Goal: Book appointment/travel/reservation

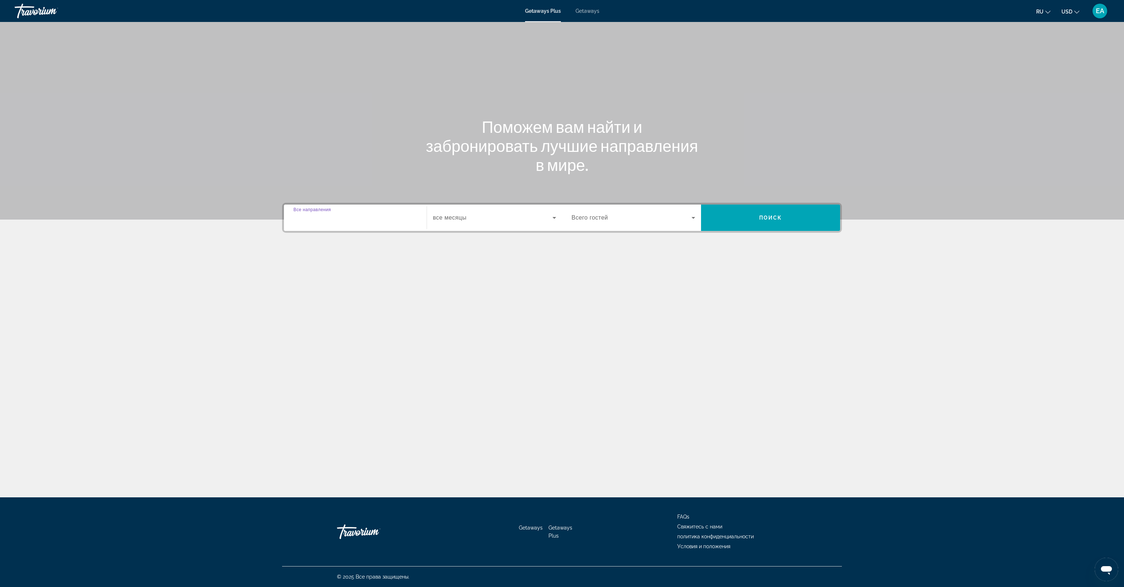
click at [369, 220] on input "Destination Все направления" at bounding box center [355, 218] width 124 height 9
click at [350, 224] on div "Search widget" at bounding box center [355, 217] width 124 height 21
click at [347, 221] on input "Destination Все направления" at bounding box center [355, 218] width 124 height 9
click at [345, 221] on input "Destination Все направления" at bounding box center [355, 218] width 124 height 9
click at [324, 221] on input "Destination Все направления" at bounding box center [355, 218] width 124 height 9
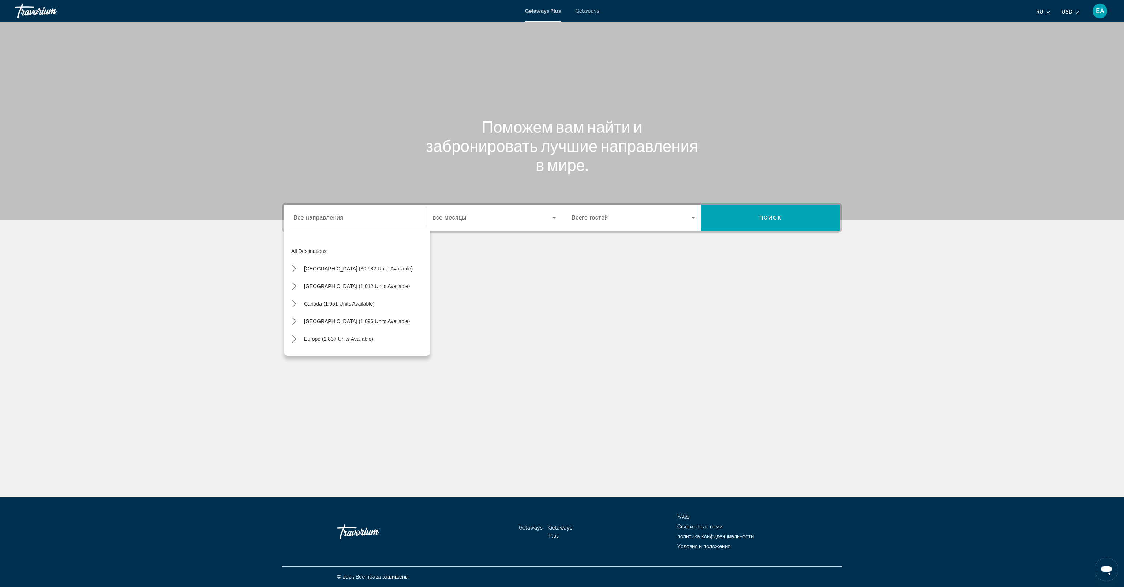
click at [494, 212] on div "Search widget" at bounding box center [494, 217] width 123 height 20
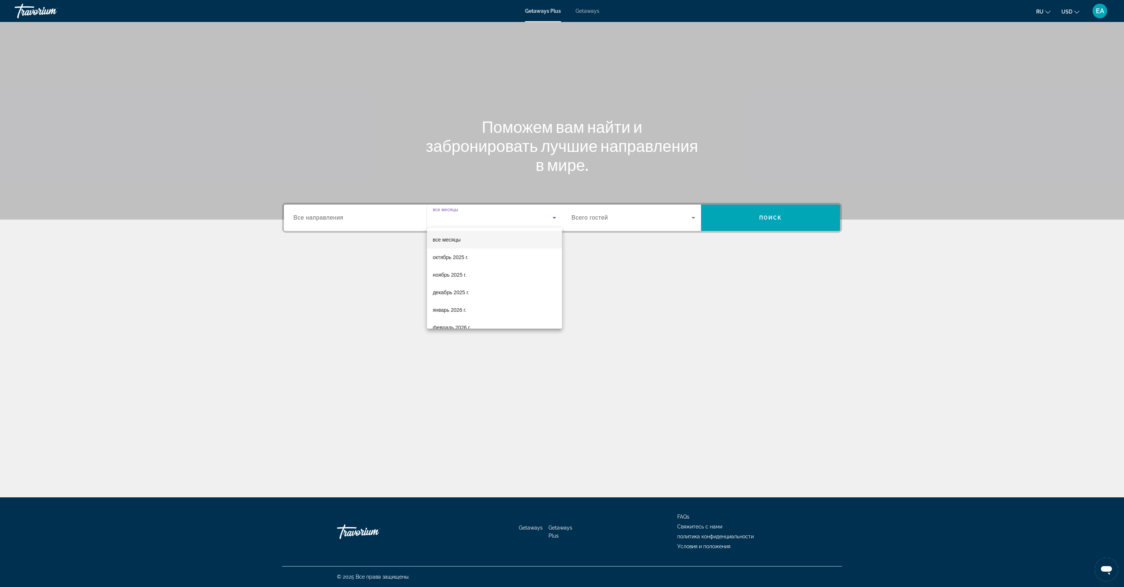
click at [334, 222] on div at bounding box center [562, 293] width 1124 height 587
click at [336, 216] on span "Все направления" at bounding box center [318, 217] width 50 height 6
click at [336, 216] on input "Destination Все направления" at bounding box center [355, 218] width 124 height 9
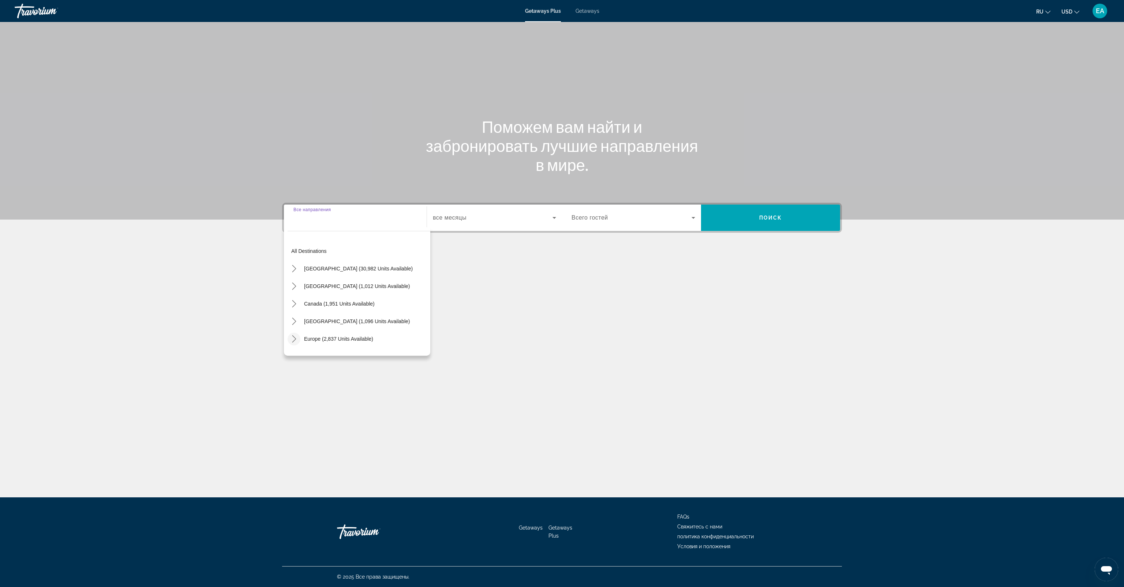
click at [290, 340] on mat-icon "Toggle Europe (2,837 units available) submenu" at bounding box center [293, 338] width 13 height 13
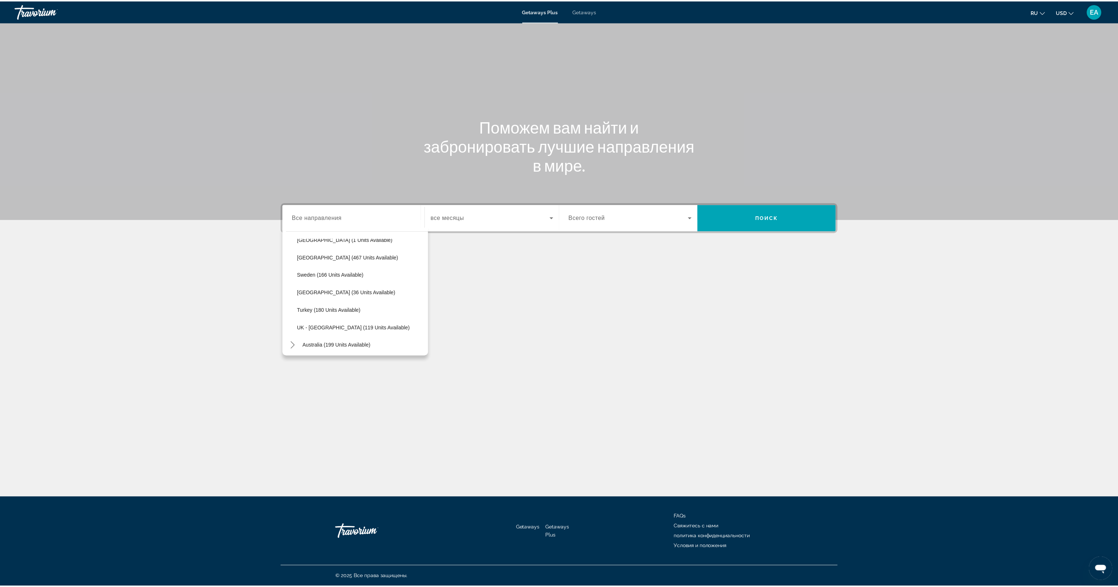
scroll to position [331, 0]
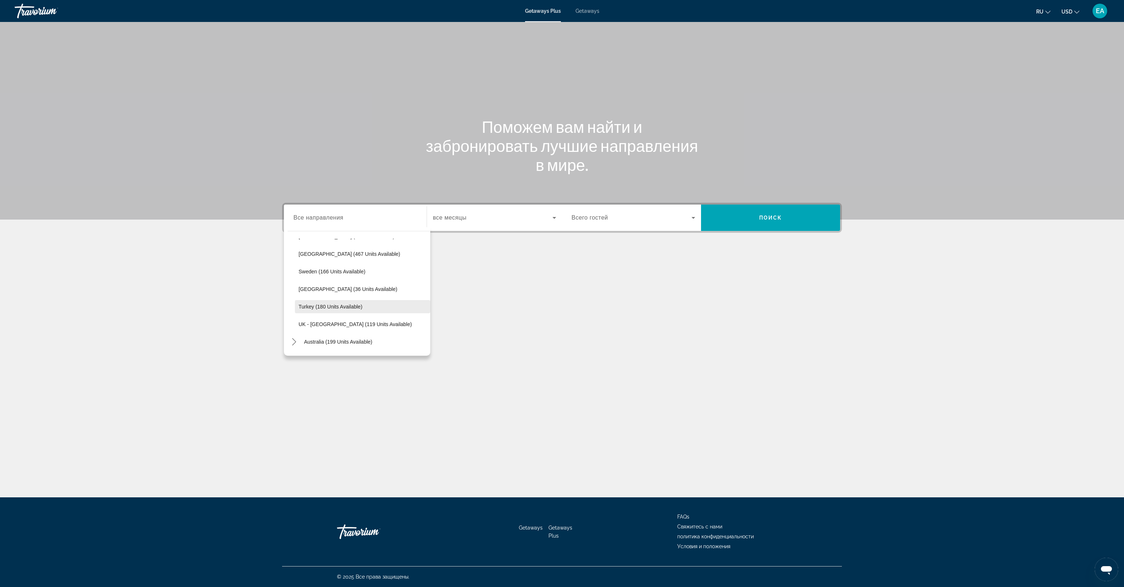
click at [386, 310] on span "Select destination: Turkey (180 units available)" at bounding box center [362, 307] width 135 height 18
type input "**********"
click at [488, 219] on span "Search widget" at bounding box center [493, 217] width 120 height 9
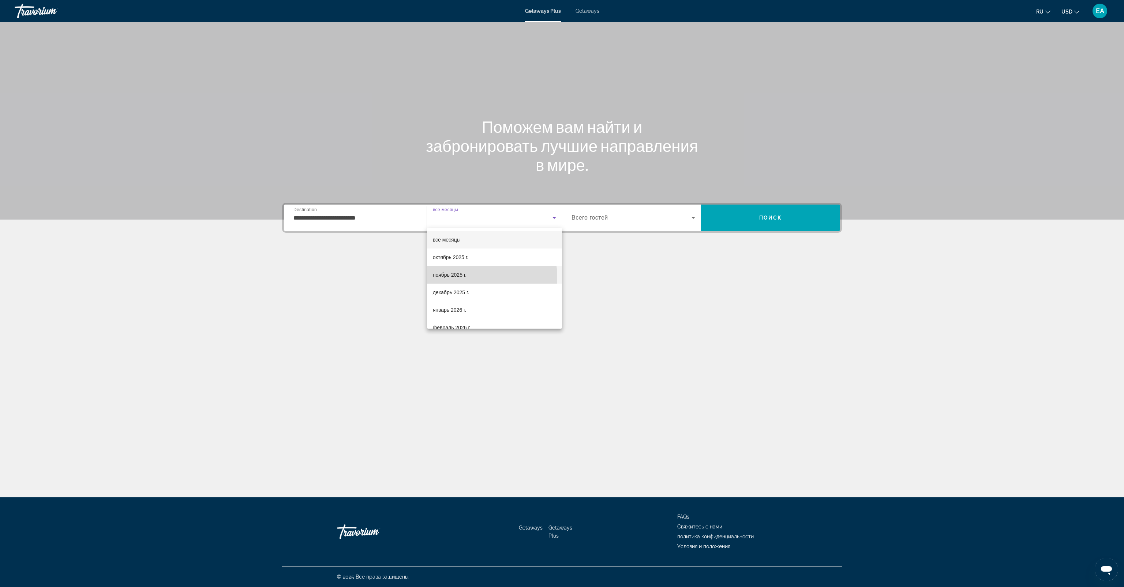
click at [474, 277] on mat-option "ноябрь 2025 г." at bounding box center [494, 275] width 135 height 18
click at [654, 215] on span "Search widget" at bounding box center [631, 217] width 120 height 9
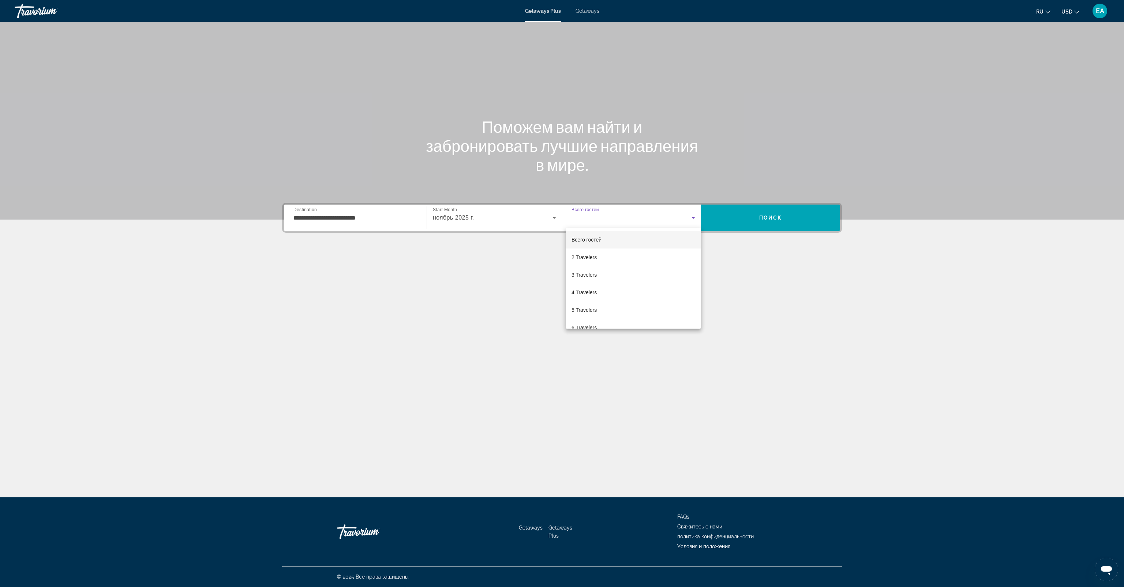
click at [652, 219] on div at bounding box center [562, 293] width 1124 height 587
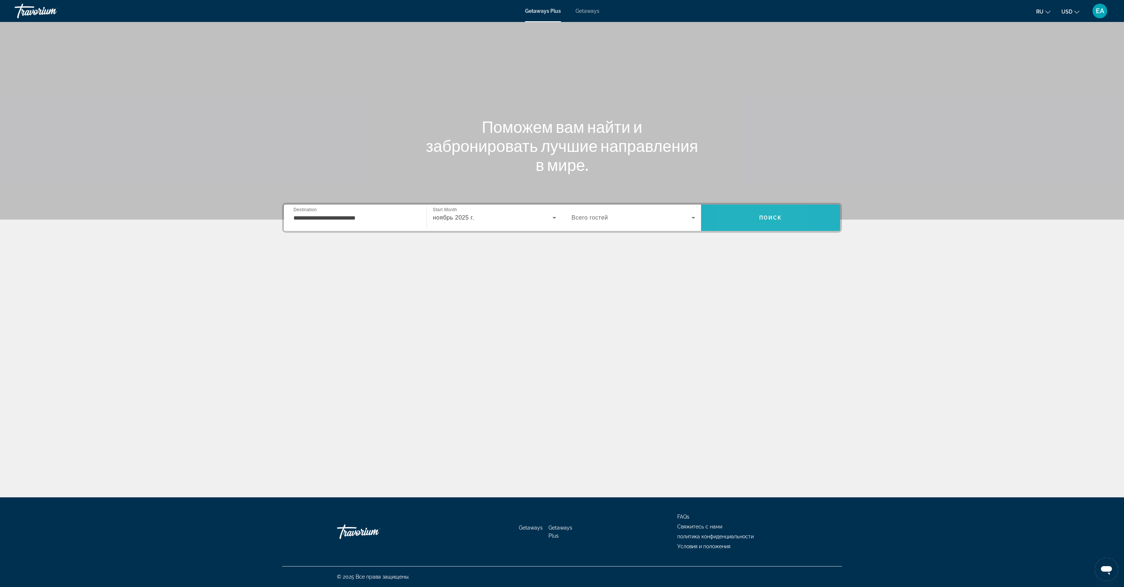
click at [731, 219] on span "Search" at bounding box center [770, 218] width 139 height 18
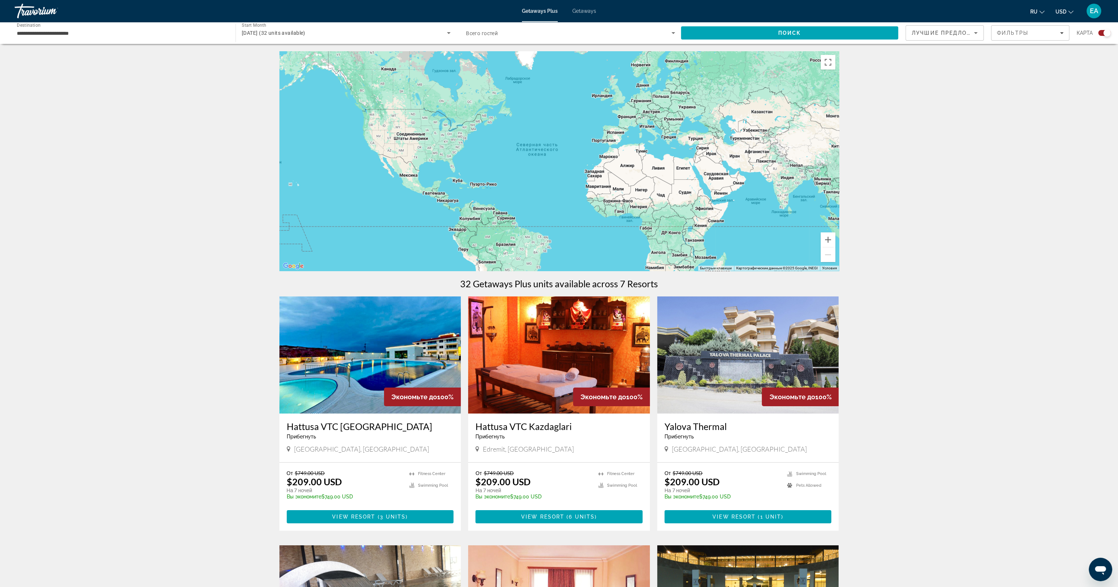
click at [968, 33] on span "Лучшие предложения" at bounding box center [951, 33] width 78 height 6
click at [945, 241] on div at bounding box center [559, 293] width 1118 height 587
click at [947, 35] on span "Лучшие предложения" at bounding box center [951, 33] width 78 height 6
click at [59, 31] on div at bounding box center [559, 293] width 1118 height 587
click at [102, 35] on input "**********" at bounding box center [121, 33] width 209 height 9
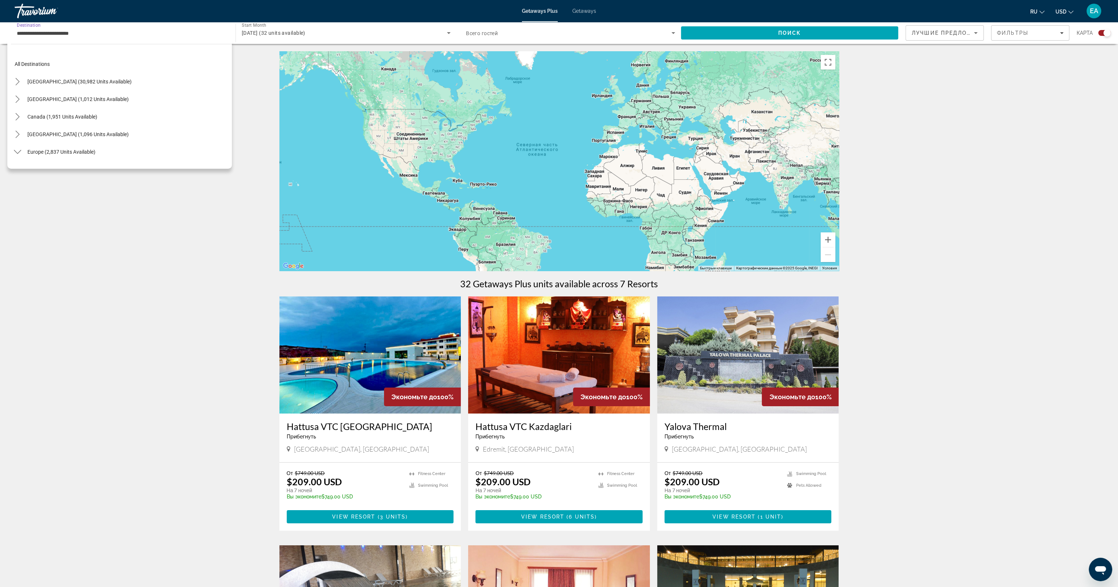
scroll to position [342, 0]
click at [59, 107] on span "Turkey (180 units available)" at bounding box center [53, 108] width 63 height 6
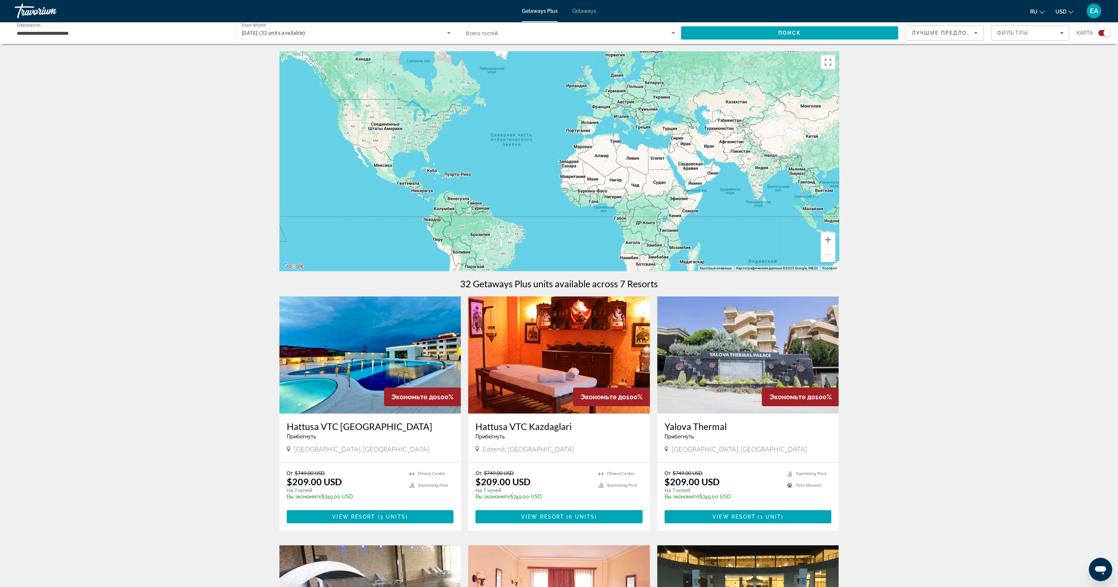
click at [646, 172] on div "Main content" at bounding box center [559, 160] width 560 height 219
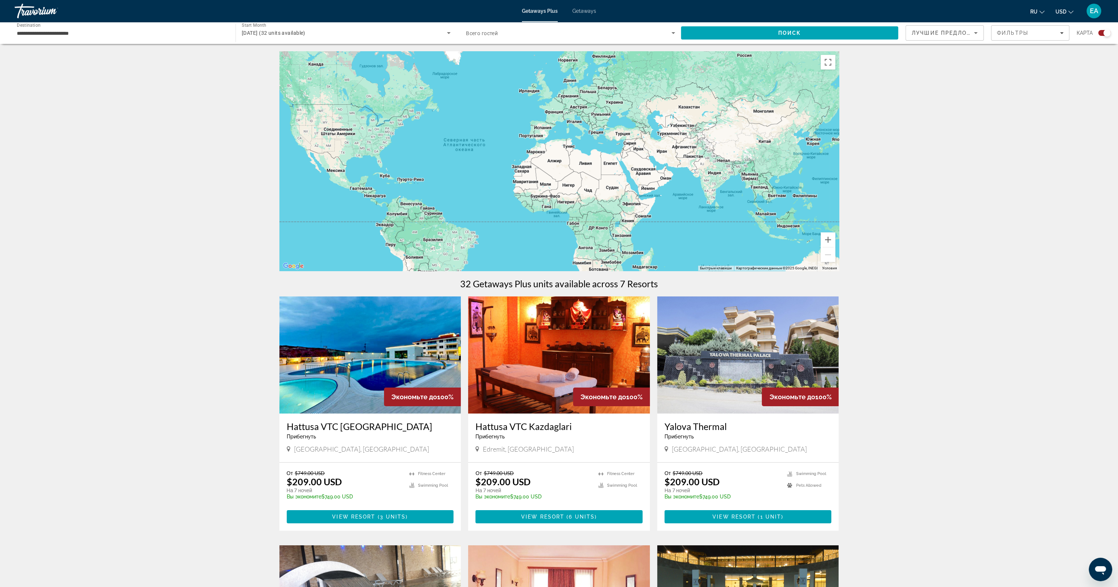
drag, startPoint x: 646, startPoint y: 172, endPoint x: 599, endPoint y: 178, distance: 47.1
click at [599, 178] on div "Main content" at bounding box center [559, 160] width 560 height 219
click at [828, 244] on button "Увеличить" at bounding box center [828, 239] width 15 height 15
click at [828, 243] on button "Увеличить" at bounding box center [828, 239] width 15 height 15
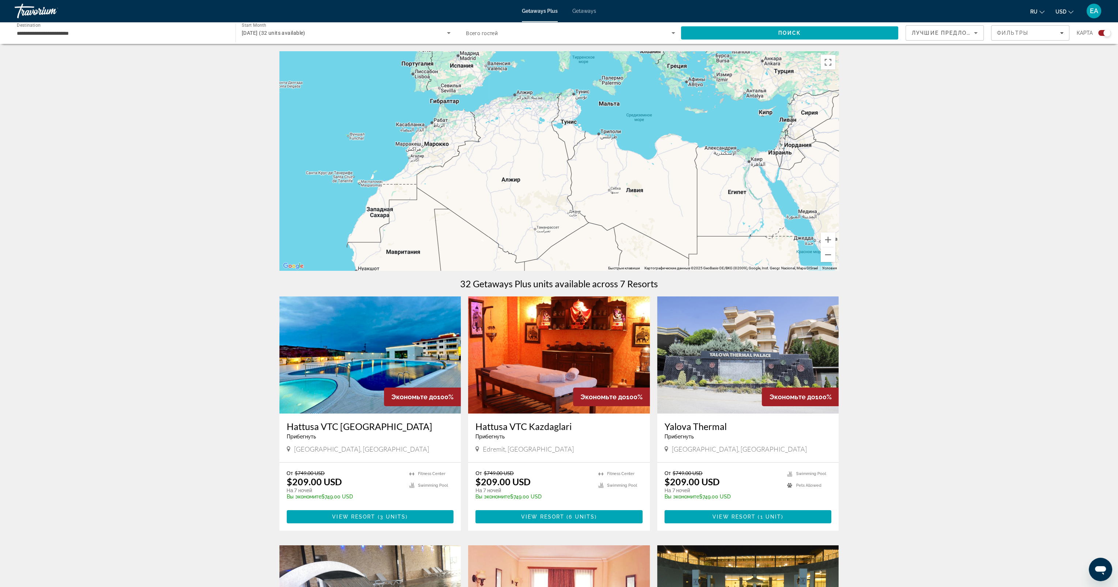
drag, startPoint x: 695, startPoint y: 151, endPoint x: 569, endPoint y: 198, distance: 134.5
click at [568, 201] on div "Main content" at bounding box center [559, 160] width 560 height 219
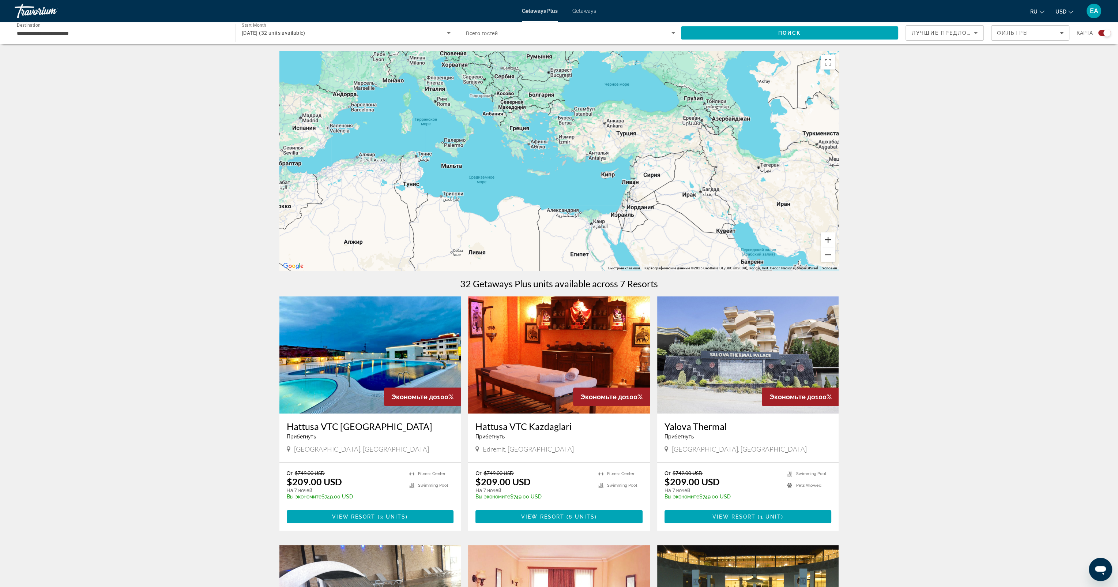
click at [821, 240] on button "Увеличить" at bounding box center [828, 239] width 15 height 15
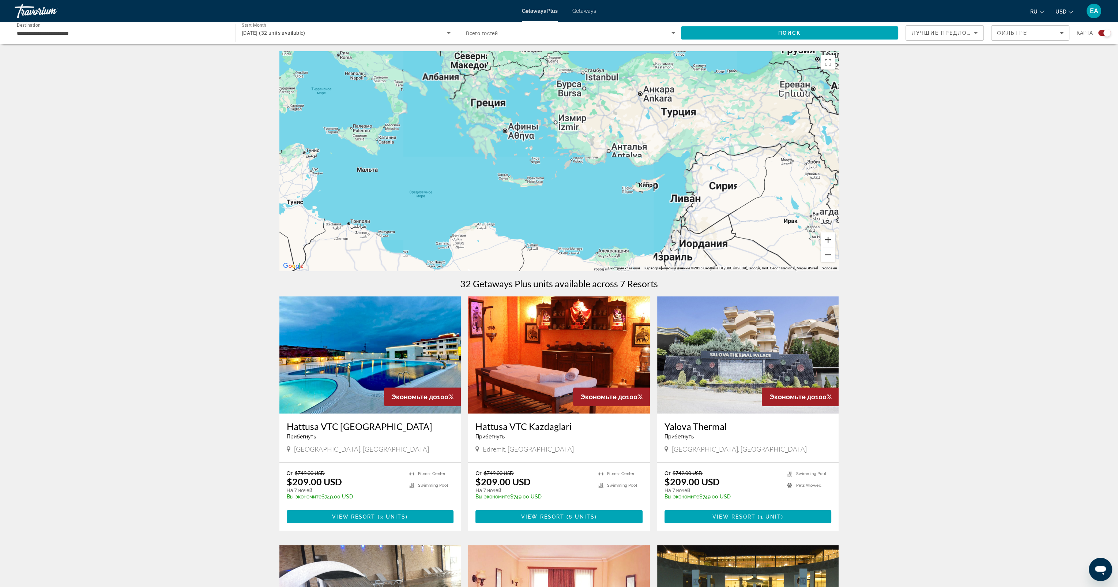
click at [825, 240] on button "Увеличить" at bounding box center [828, 239] width 15 height 15
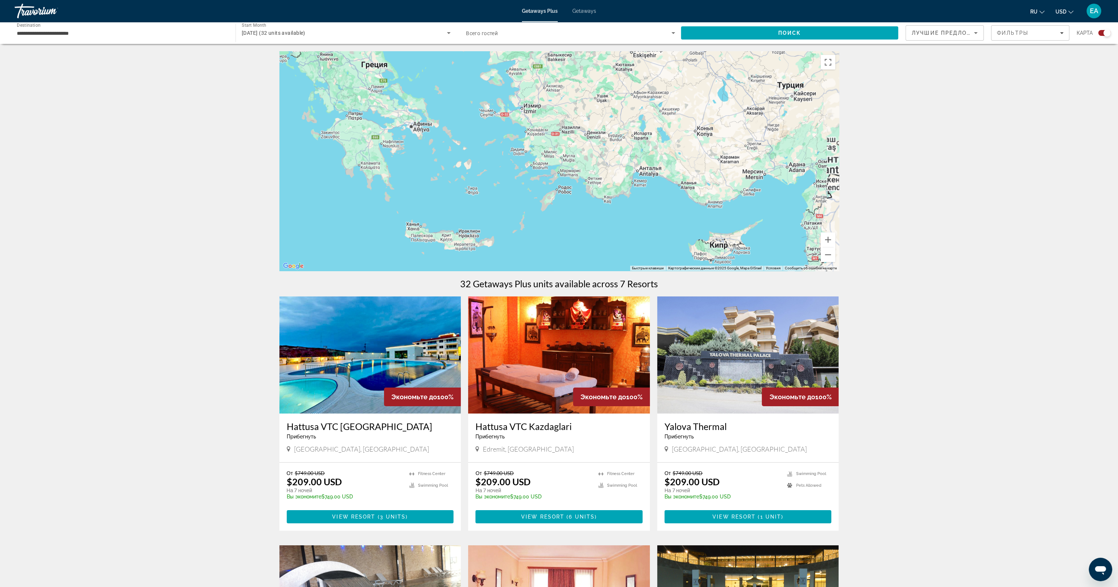
drag, startPoint x: 725, startPoint y: 157, endPoint x: 618, endPoint y: 225, distance: 126.9
click at [618, 225] on div "Main content" at bounding box center [559, 160] width 560 height 219
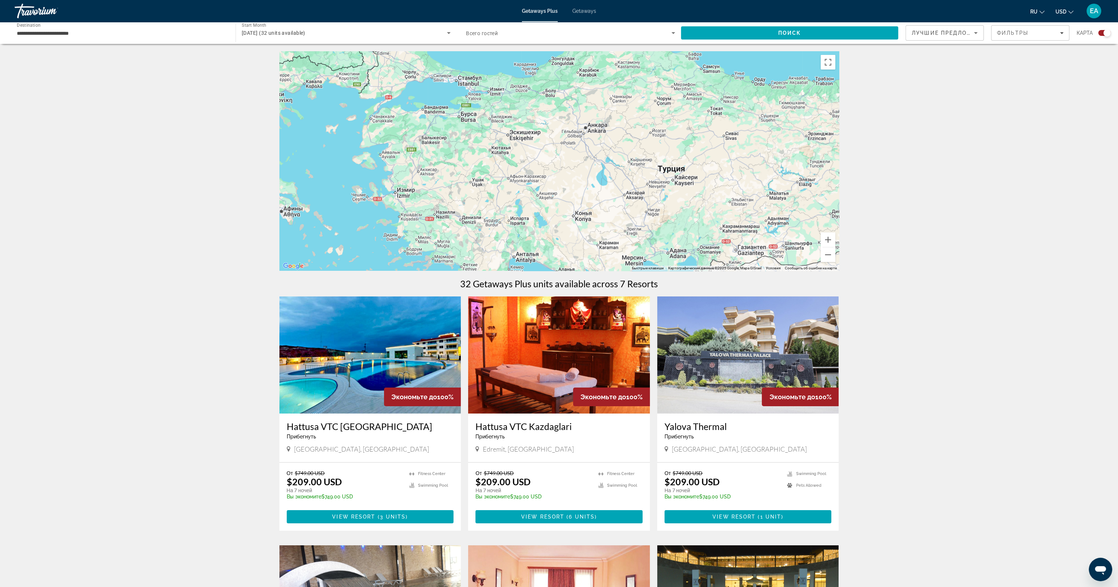
drag, startPoint x: 641, startPoint y: 152, endPoint x: 636, endPoint y: 170, distance: 18.8
click at [636, 170] on div "Main content" at bounding box center [559, 160] width 560 height 219
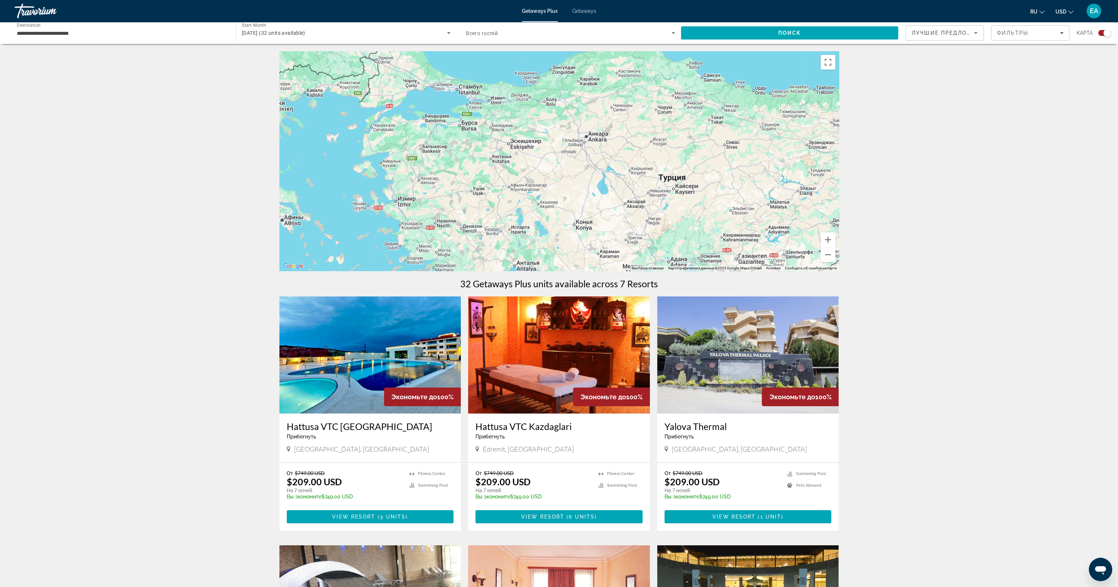
drag, startPoint x: 631, startPoint y: 157, endPoint x: 632, endPoint y: 165, distance: 7.7
click at [632, 165] on div "Main content" at bounding box center [559, 160] width 560 height 219
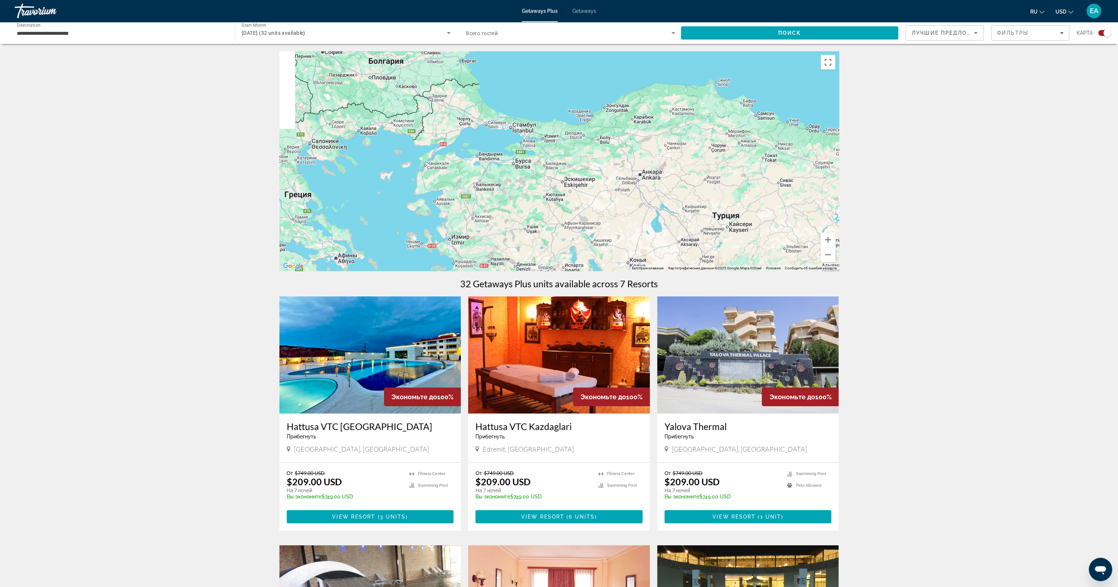
drag, startPoint x: 558, startPoint y: 147, endPoint x: 618, endPoint y: 185, distance: 71.0
click at [616, 188] on div "Main content" at bounding box center [559, 160] width 560 height 219
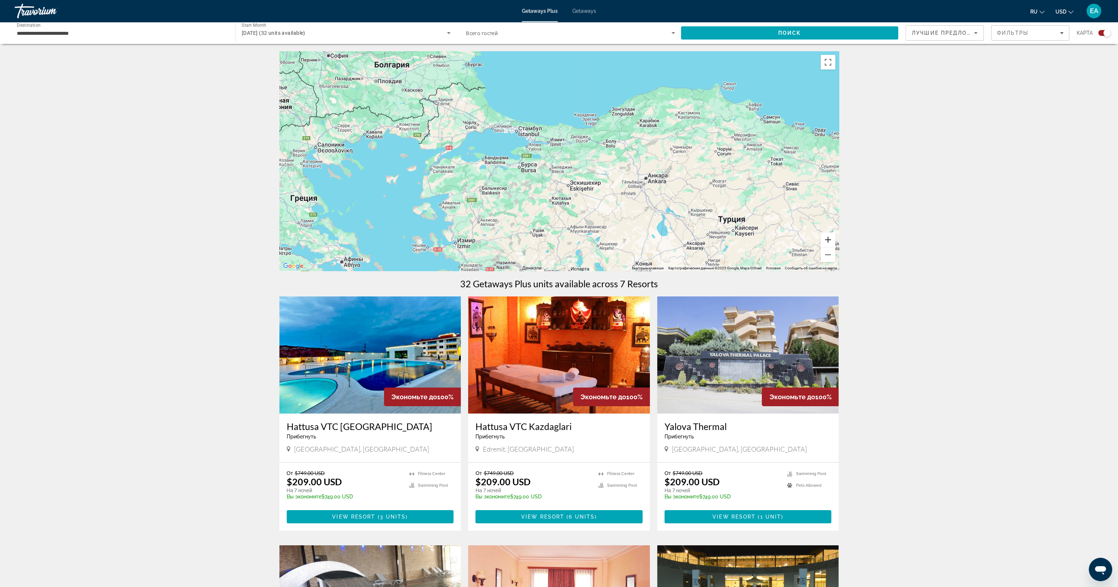
click at [825, 238] on button "Увеличить" at bounding box center [828, 239] width 15 height 15
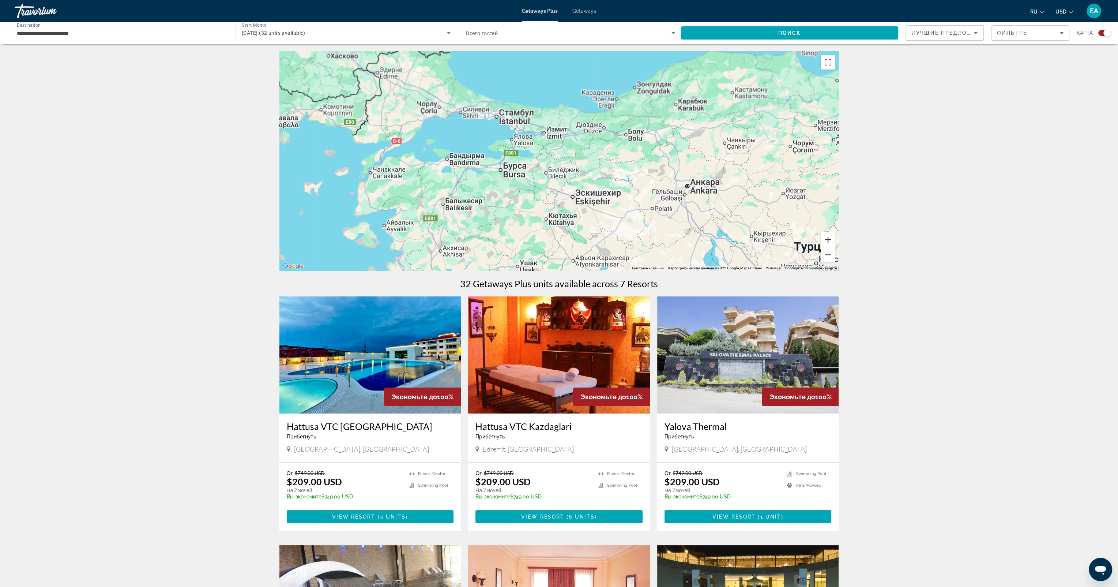
click at [825, 238] on button "Увеличить" at bounding box center [828, 239] width 15 height 15
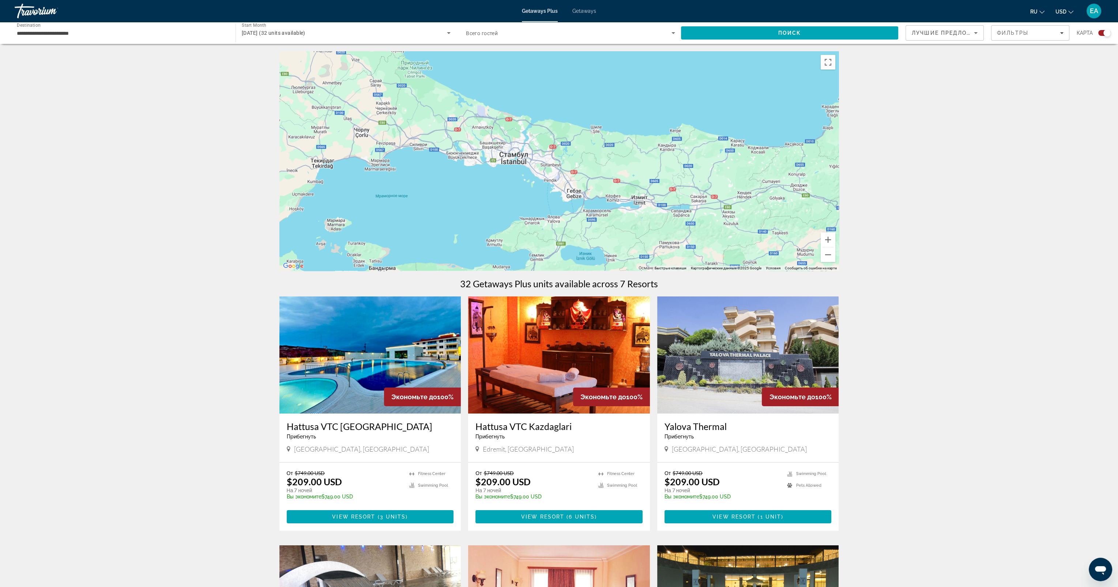
drag, startPoint x: 524, startPoint y: 126, endPoint x: 637, endPoint y: 231, distance: 154.8
click at [637, 231] on div "Main content" at bounding box center [559, 160] width 560 height 219
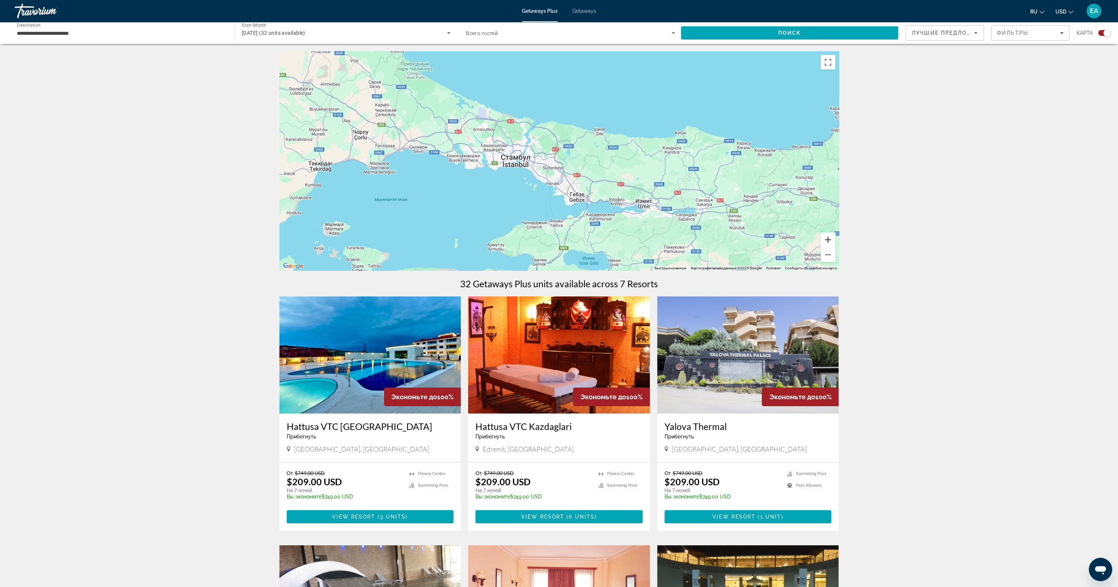
click at [823, 240] on button "Увеличить" at bounding box center [828, 239] width 15 height 15
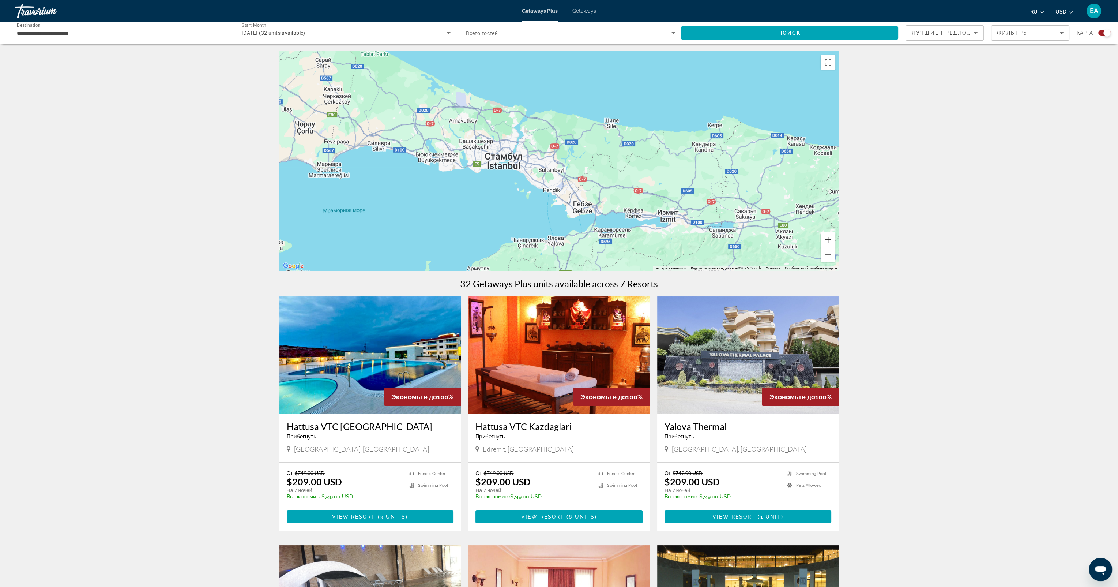
click at [823, 239] on button "Увеличить" at bounding box center [828, 239] width 15 height 15
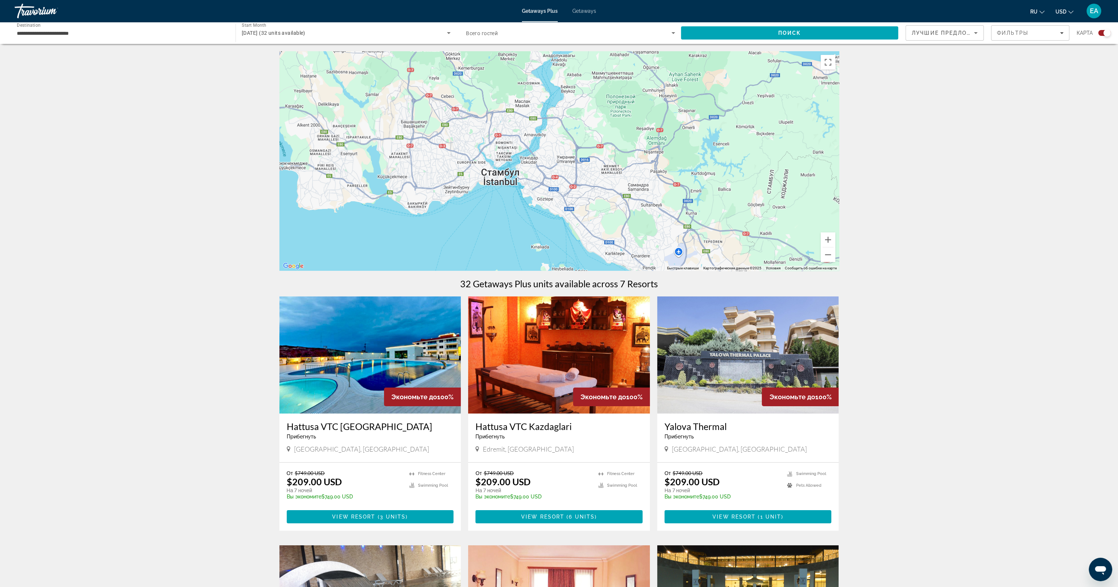
drag, startPoint x: 552, startPoint y: 187, endPoint x: 667, endPoint y: 203, distance: 116.3
click at [667, 204] on div "Main content" at bounding box center [559, 160] width 560 height 219
click at [823, 241] on button "Увеличить" at bounding box center [828, 239] width 15 height 15
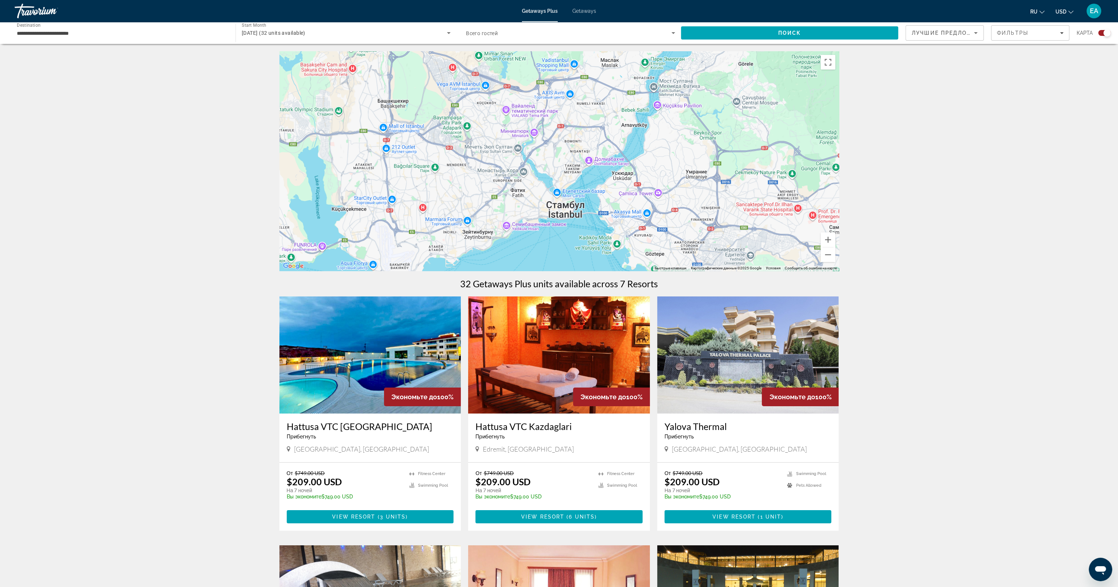
drag, startPoint x: 485, startPoint y: 168, endPoint x: 615, endPoint y: 188, distance: 131.7
click at [615, 188] on div "Main content" at bounding box center [559, 160] width 560 height 219
click at [556, 193] on div "Main content" at bounding box center [559, 160] width 560 height 219
click at [591, 146] on button "Закрыть" at bounding box center [592, 145] width 18 height 18
click at [558, 154] on div "Main content" at bounding box center [559, 160] width 560 height 219
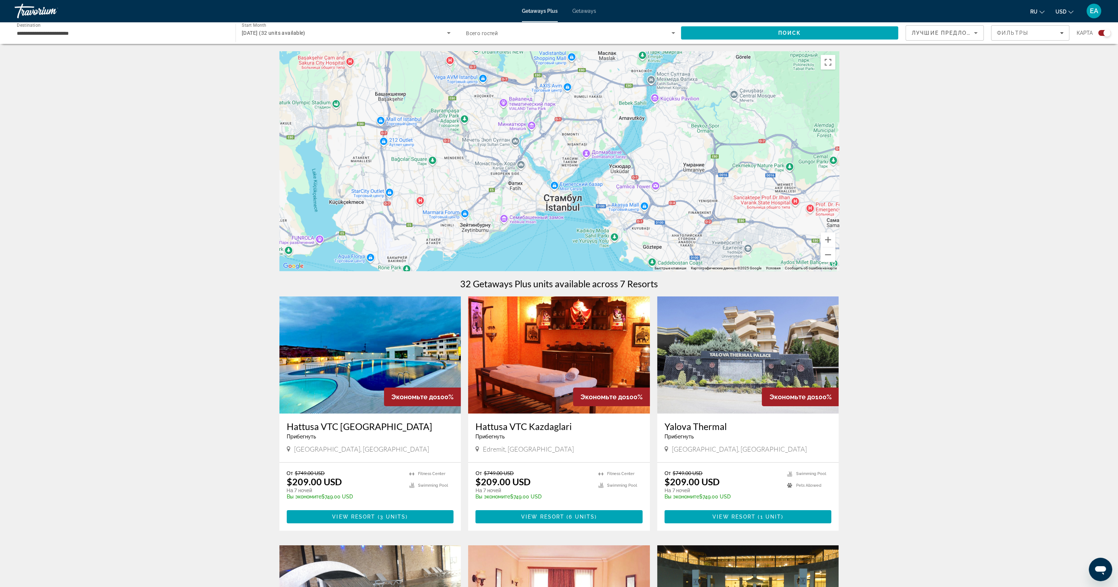
drag, startPoint x: 588, startPoint y: 180, endPoint x: 585, endPoint y: 170, distance: 10.2
click at [585, 170] on div "Main content" at bounding box center [559, 160] width 560 height 219
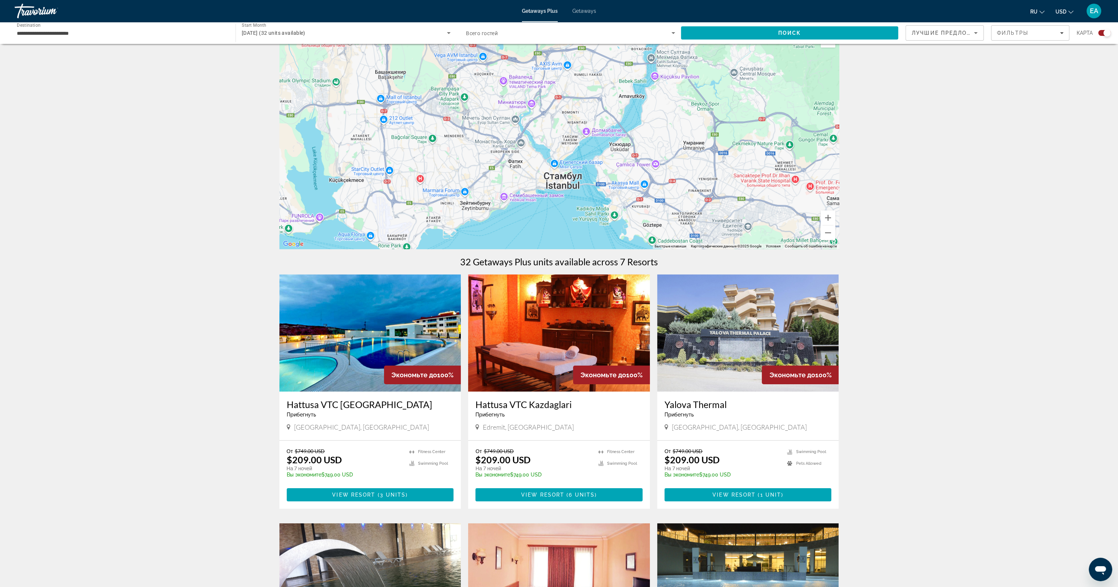
scroll to position [0, 0]
